Goal: Navigation & Orientation: Go to known website

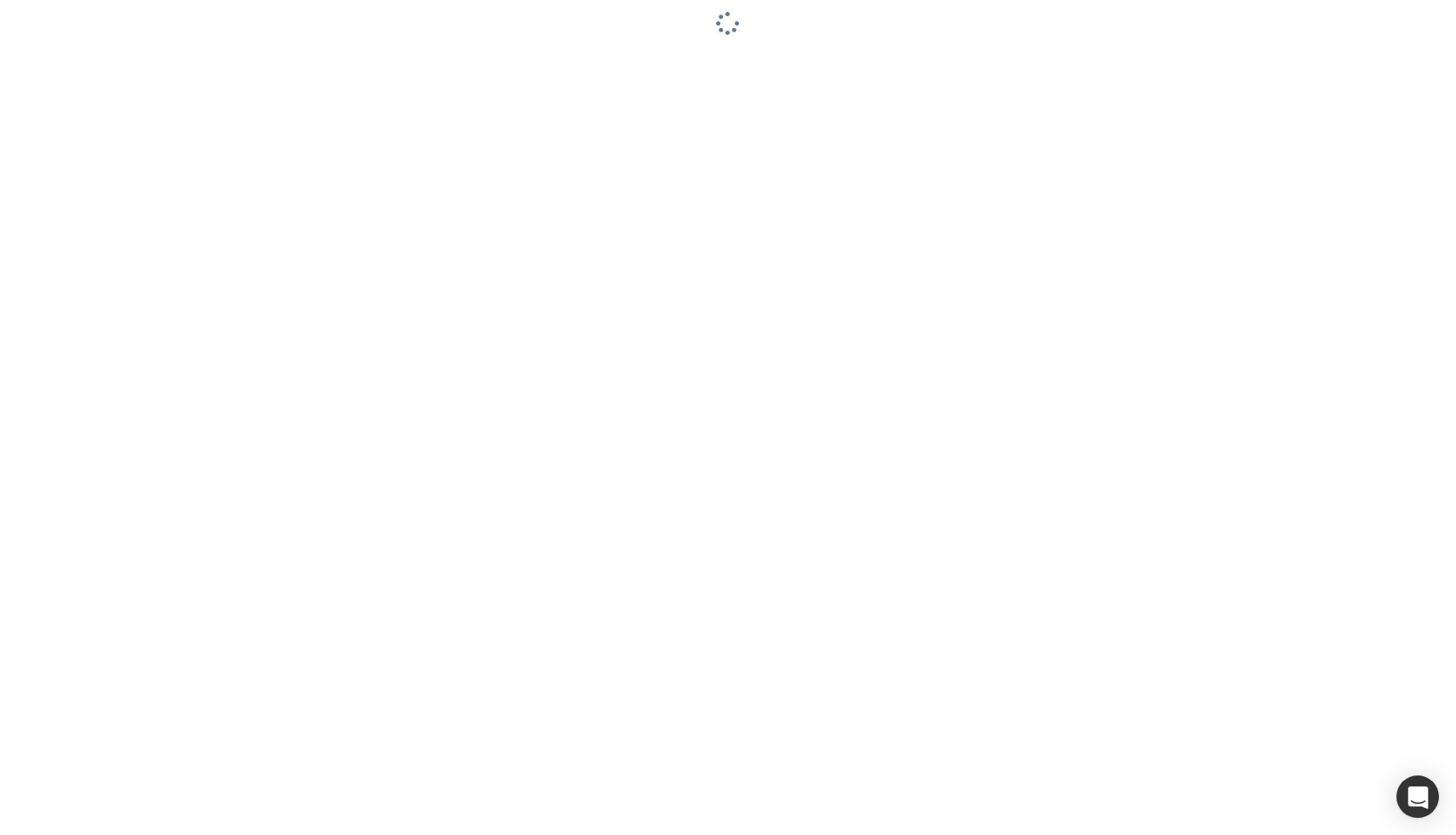
click at [1041, 151] on div at bounding box center [728, 417] width 1456 height 835
